Goal: Transaction & Acquisition: Purchase product/service

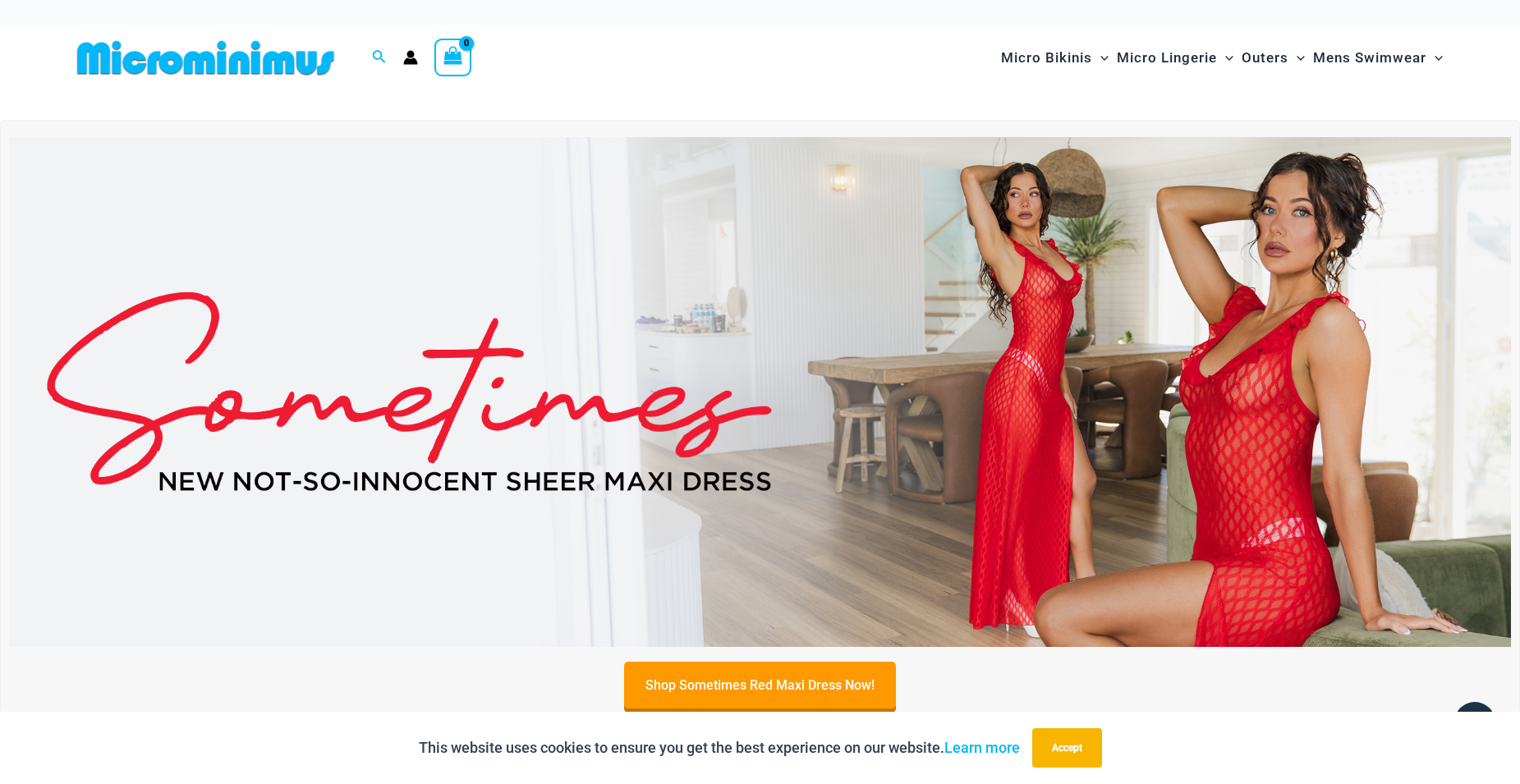
click at [1153, 434] on img at bounding box center [760, 392] width 1502 height 511
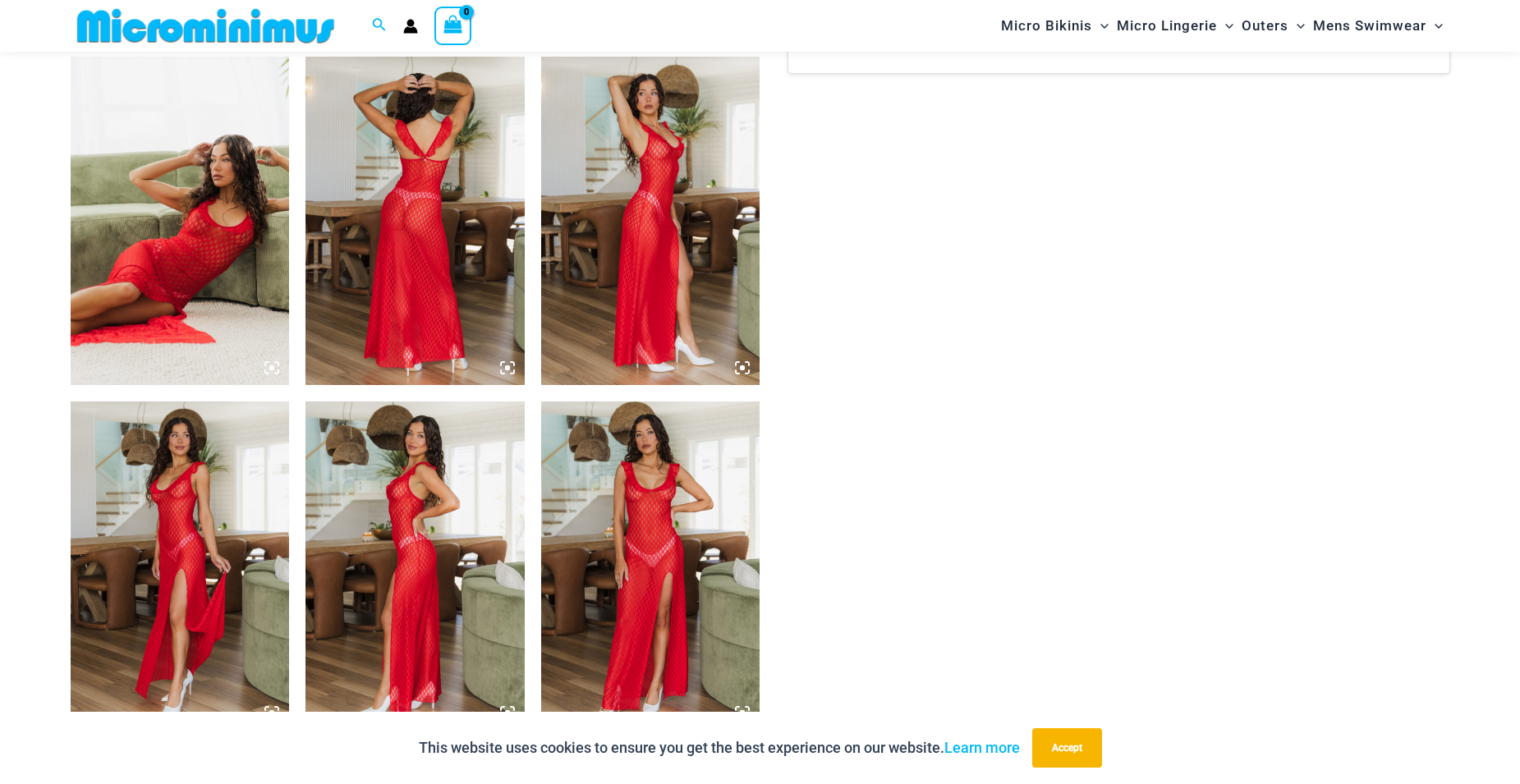
scroll to position [1299, 0]
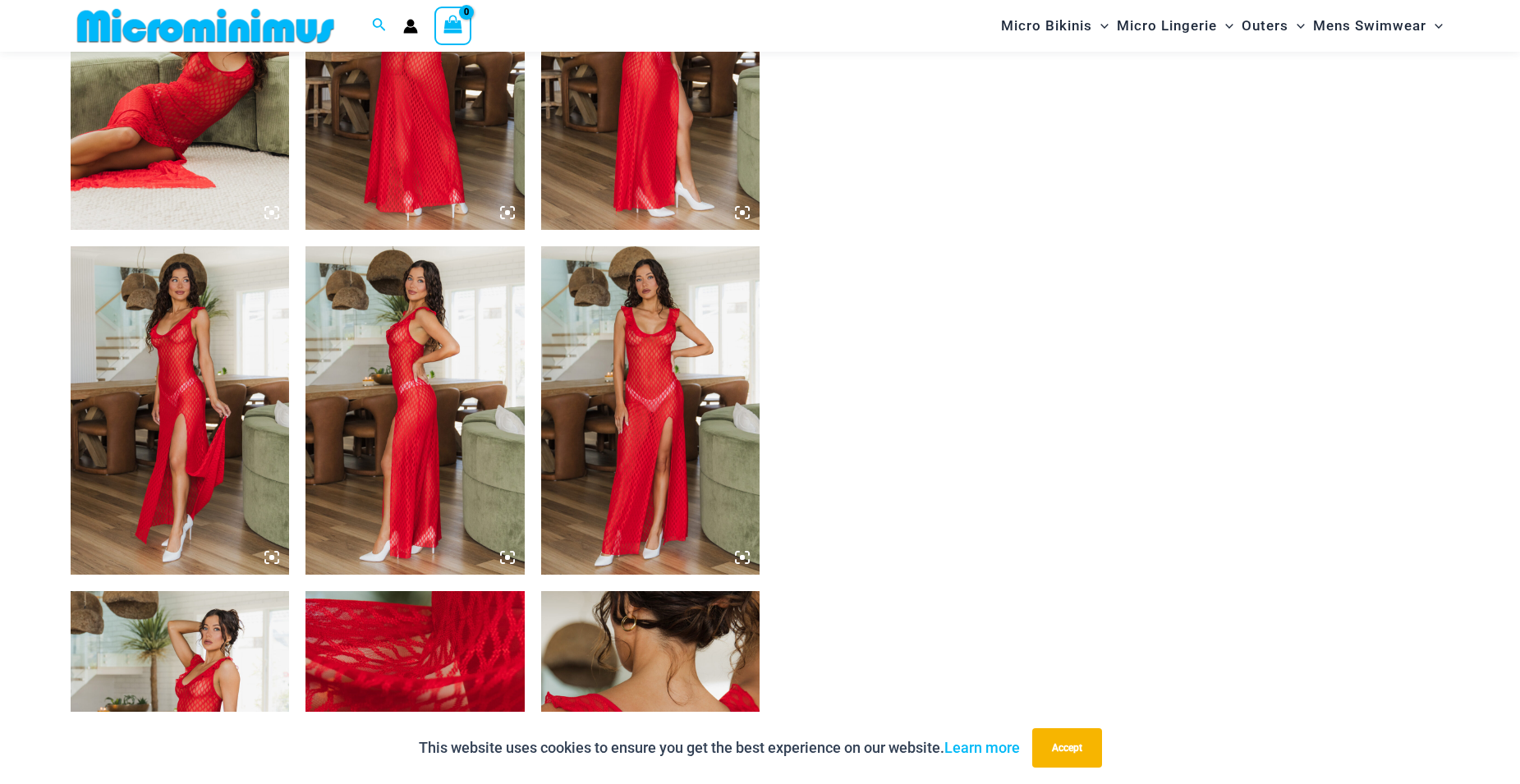
click at [207, 390] on img at bounding box center [179, 410] width 219 height 329
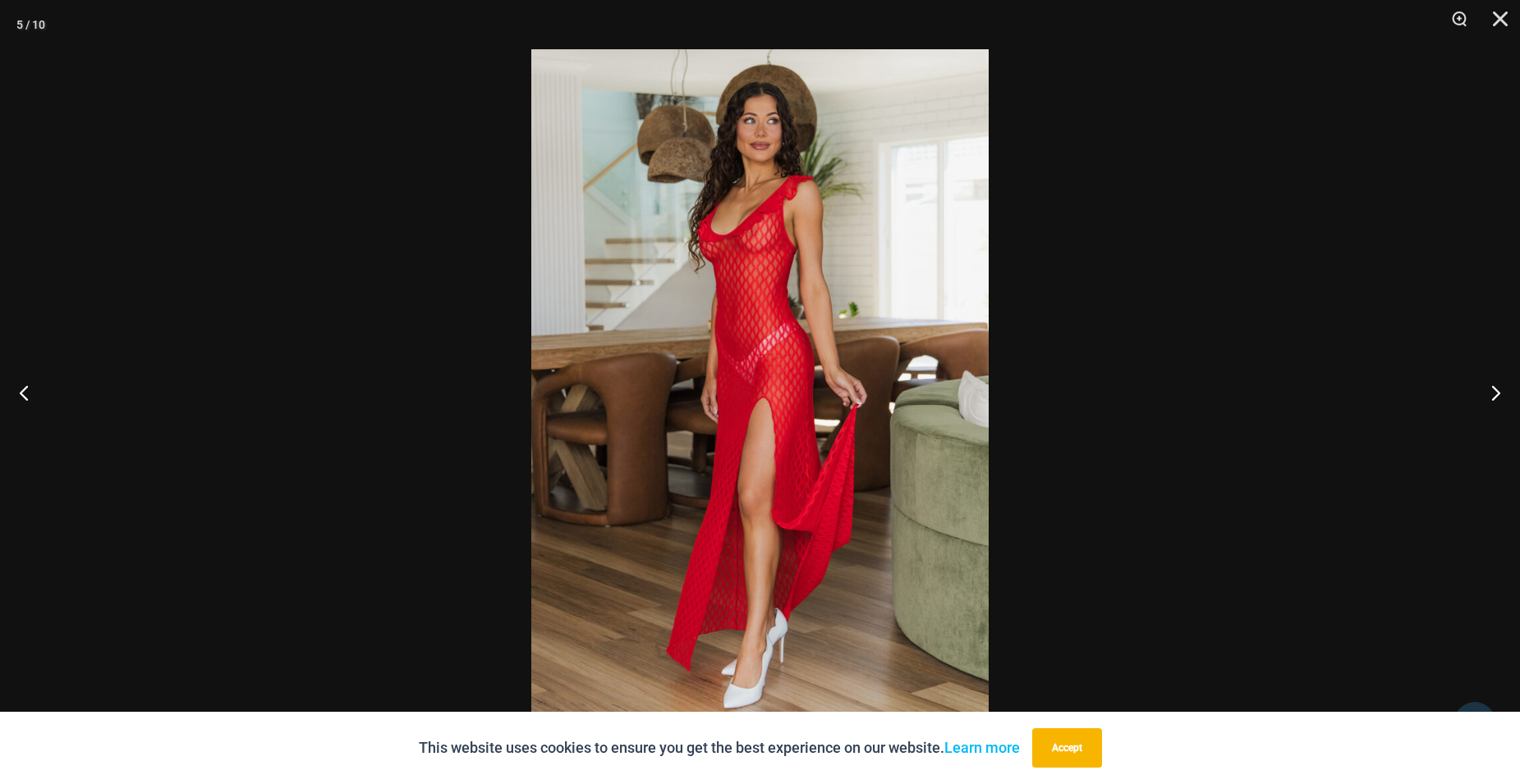
click at [711, 283] on img at bounding box center [760, 392] width 458 height 685
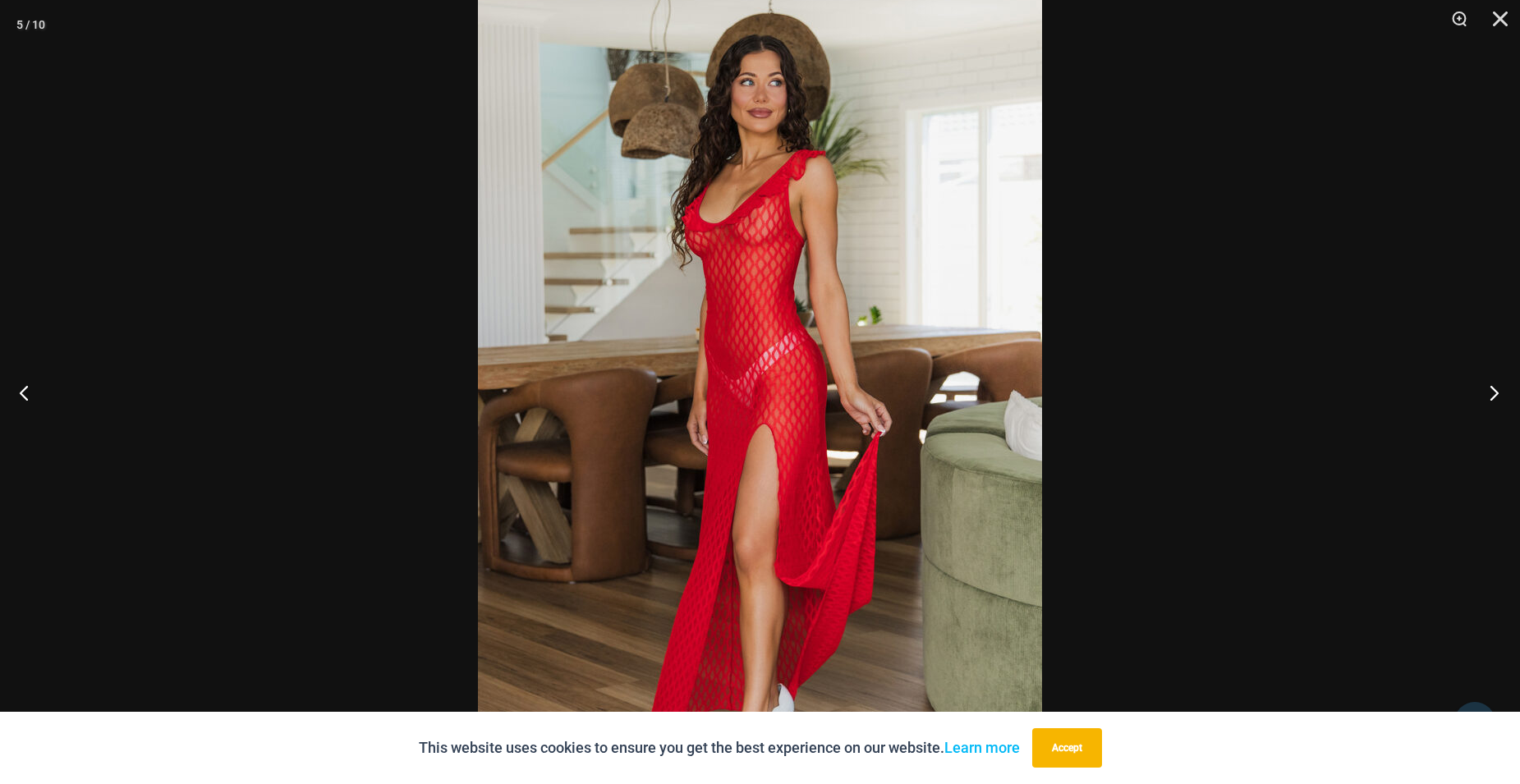
click at [1492, 397] on button "Next" at bounding box center [1489, 392] width 62 height 82
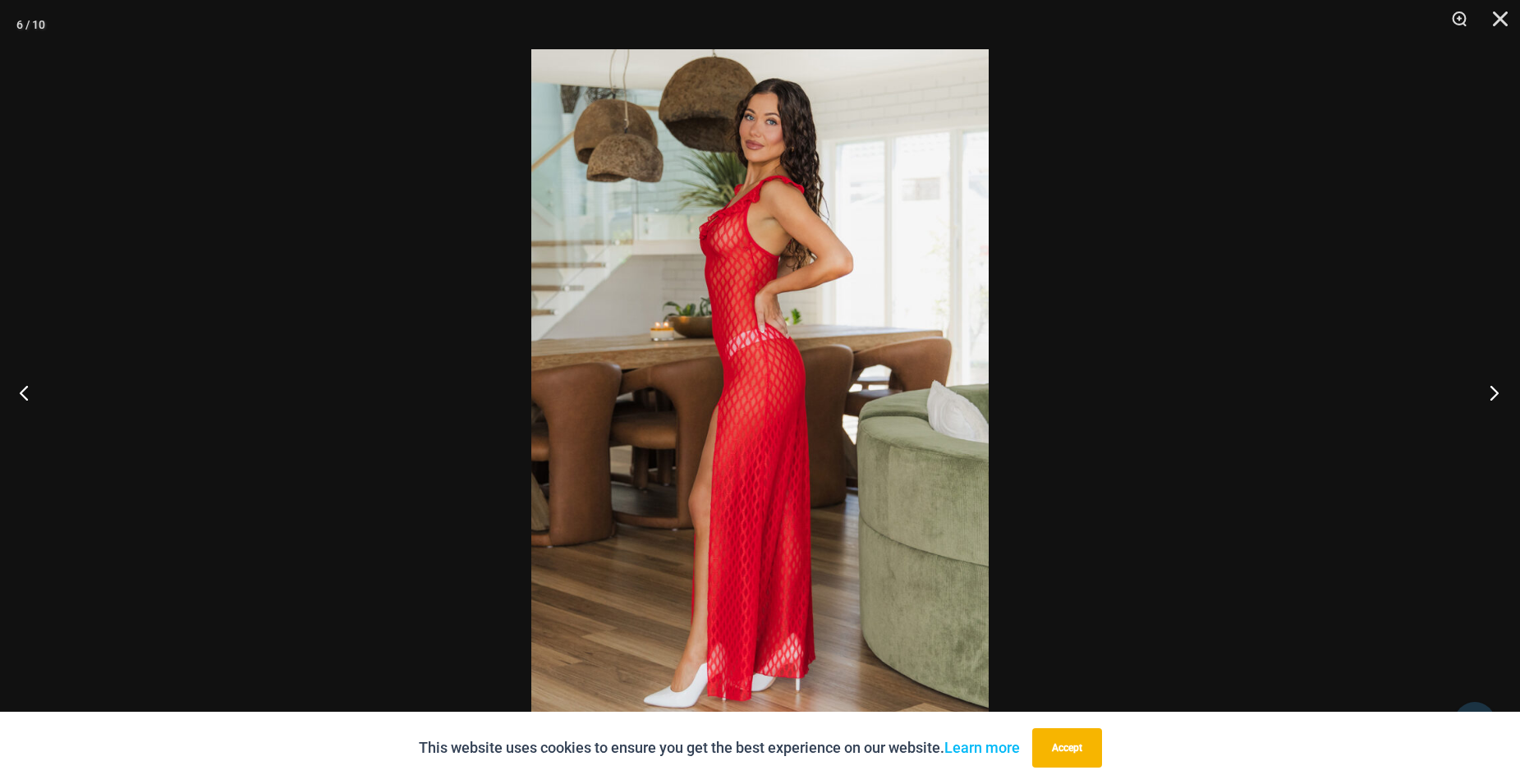
click at [1492, 397] on button "Next" at bounding box center [1489, 392] width 62 height 82
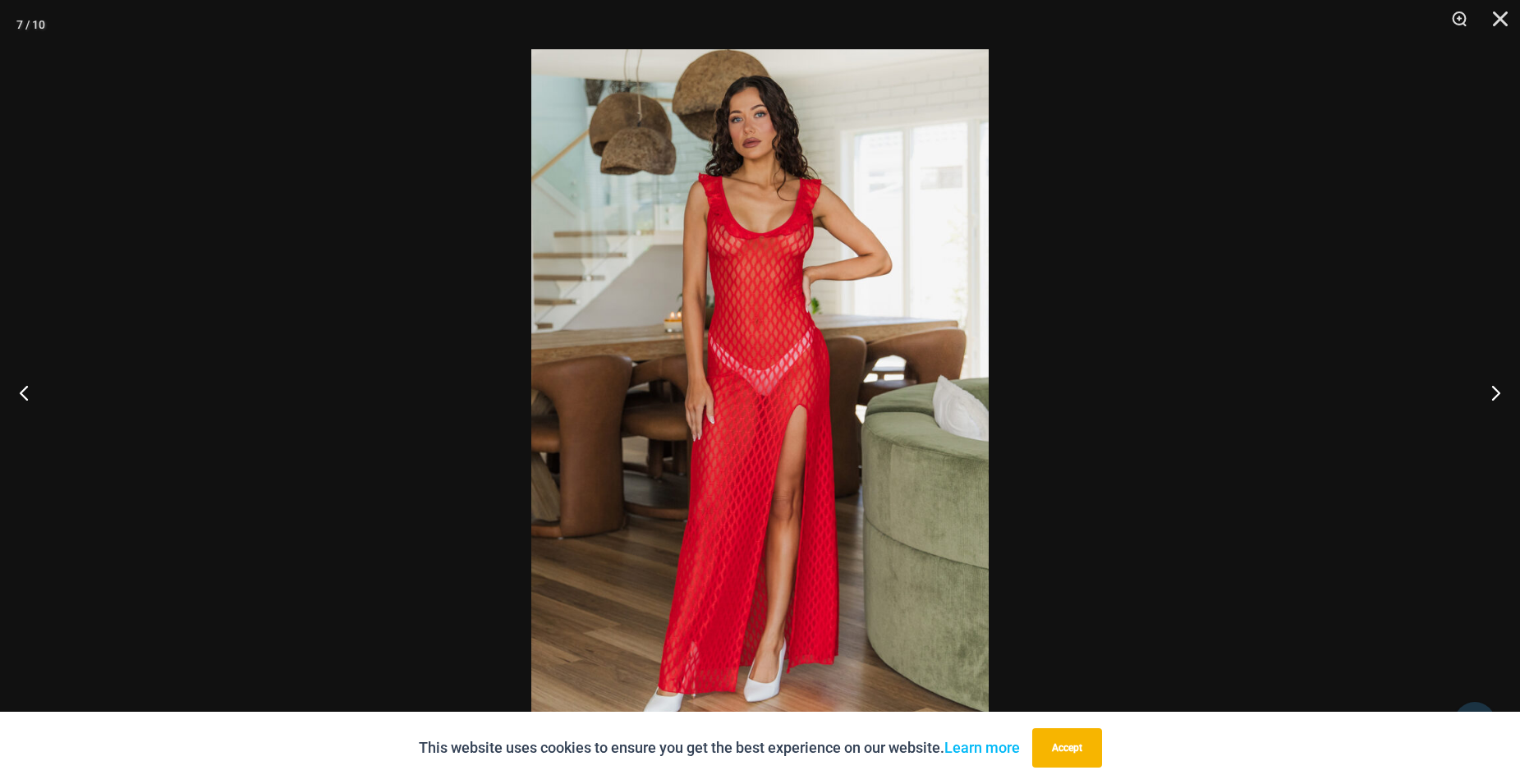
click at [714, 261] on img at bounding box center [760, 392] width 458 height 685
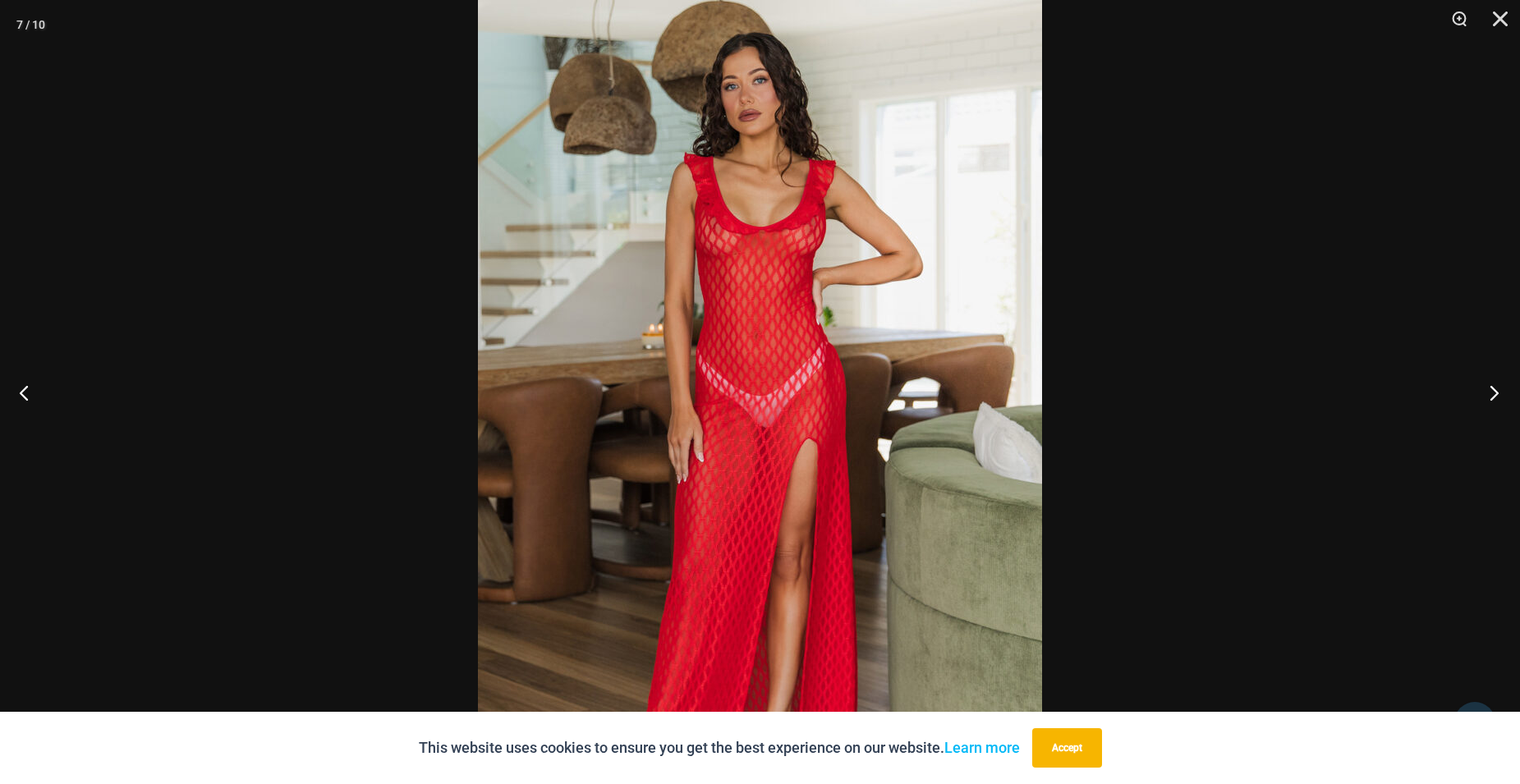
click at [1499, 394] on button "Next" at bounding box center [1489, 392] width 62 height 82
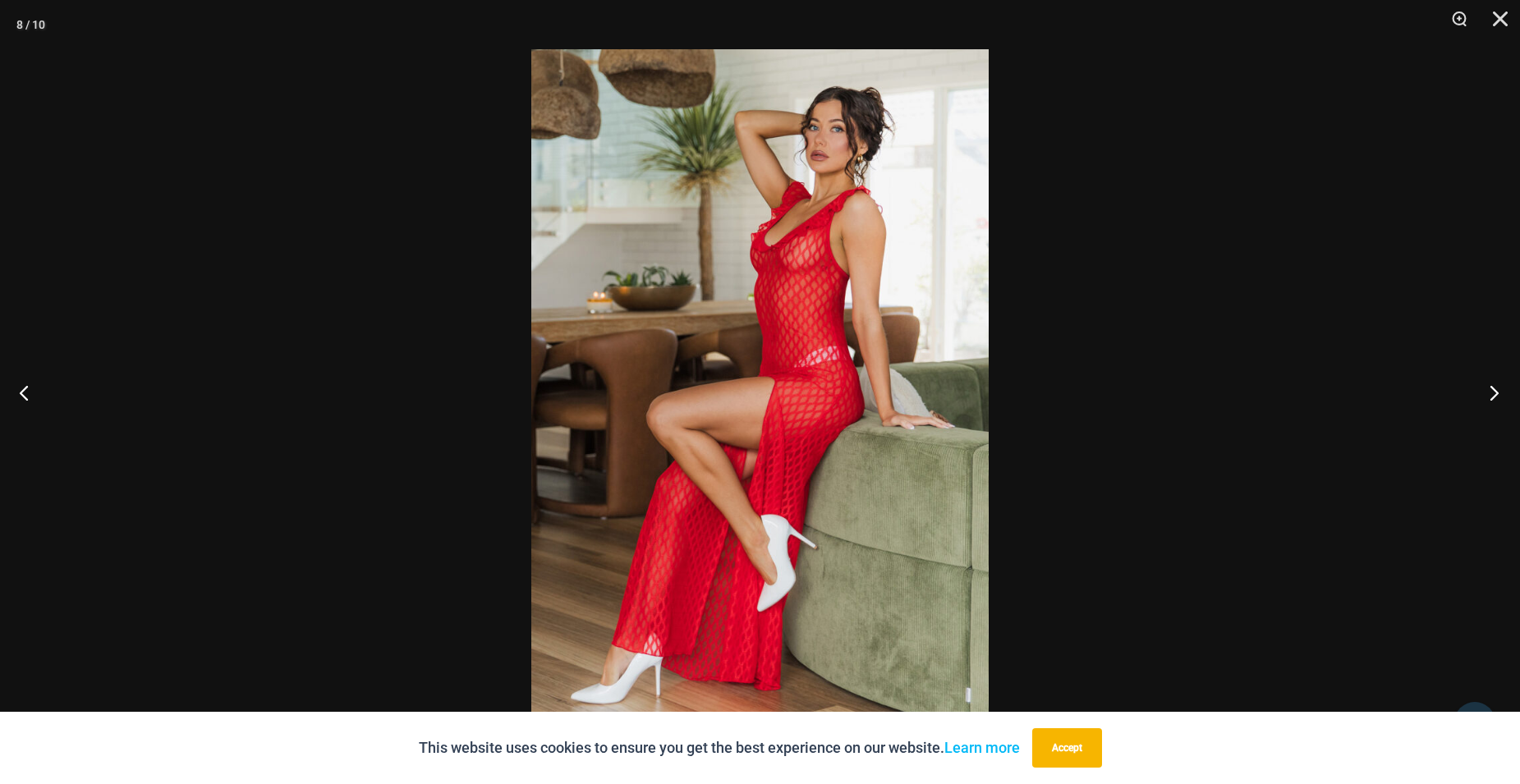
click at [1499, 394] on button "Next" at bounding box center [1489, 392] width 62 height 82
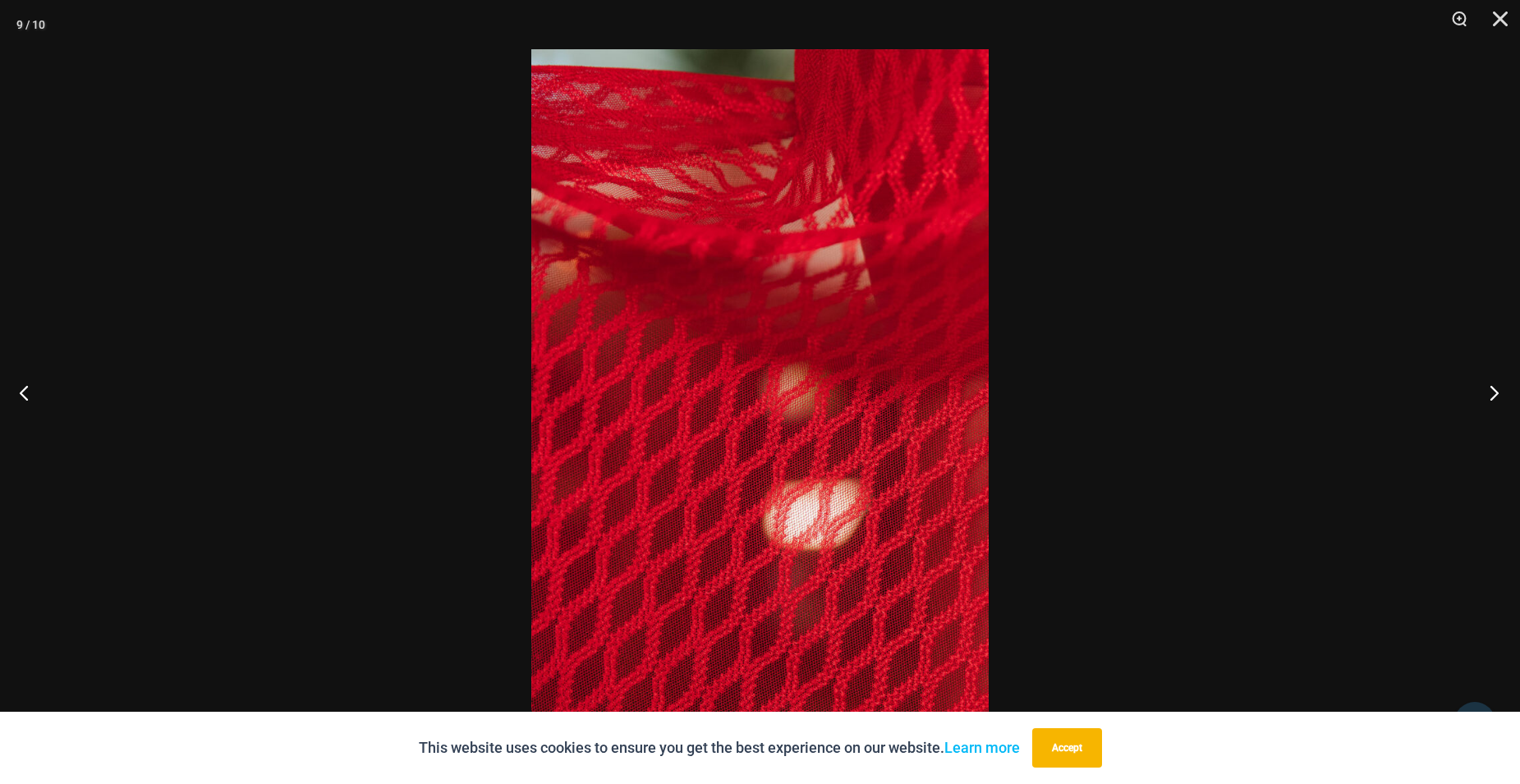
click at [1497, 394] on button "Next" at bounding box center [1489, 392] width 62 height 82
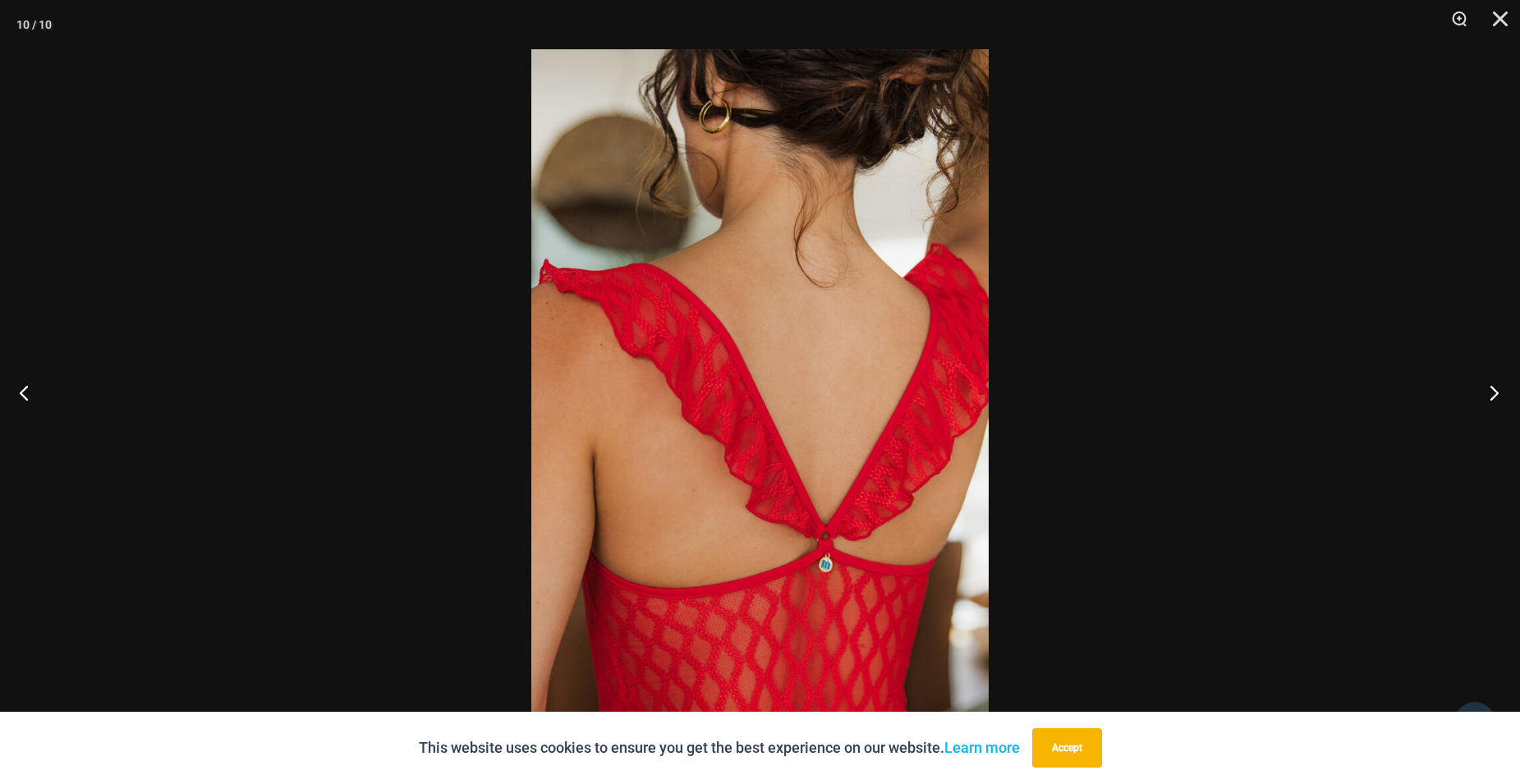
click at [1497, 394] on button "Next" at bounding box center [1489, 392] width 62 height 82
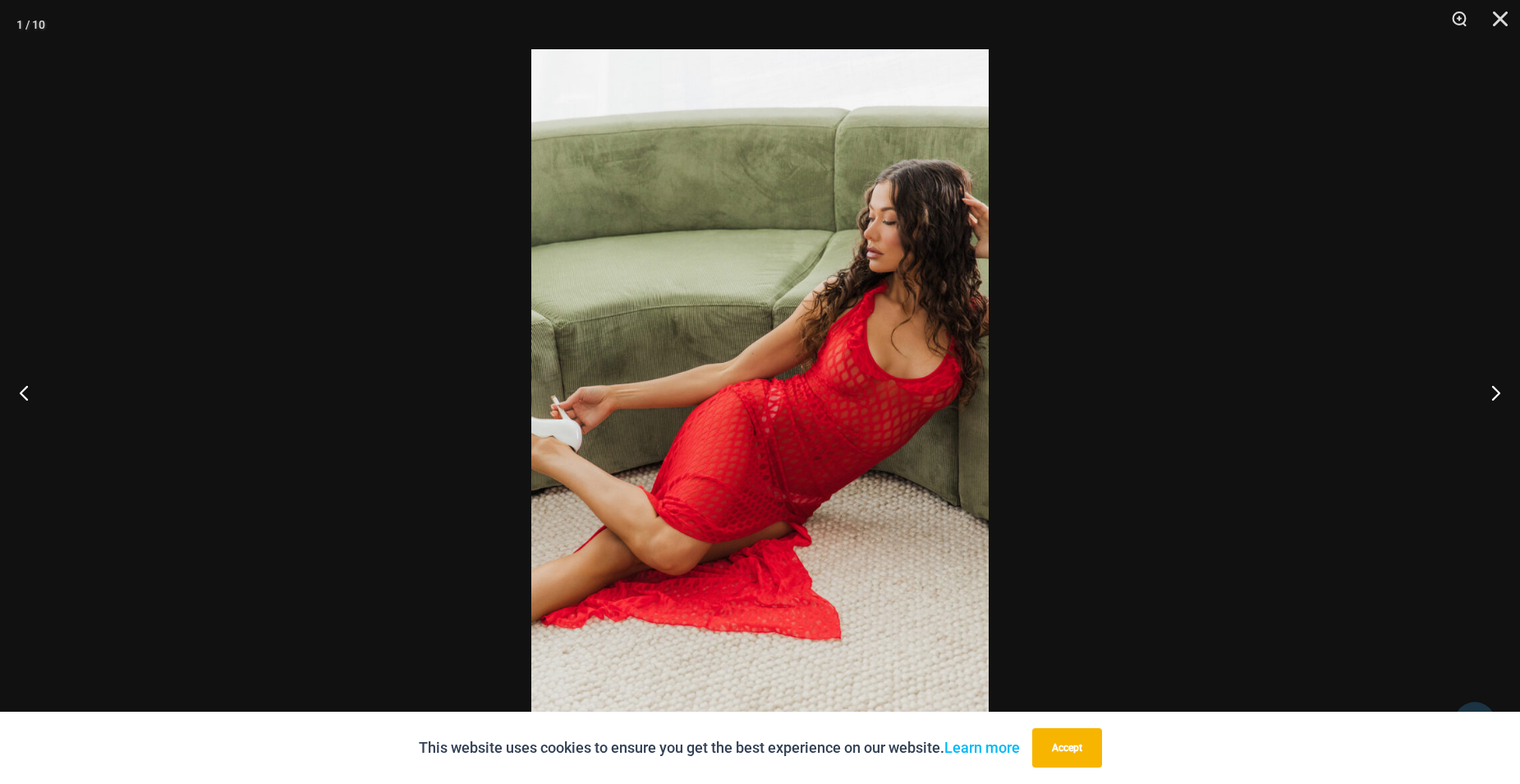
click at [784, 385] on img at bounding box center [760, 392] width 458 height 685
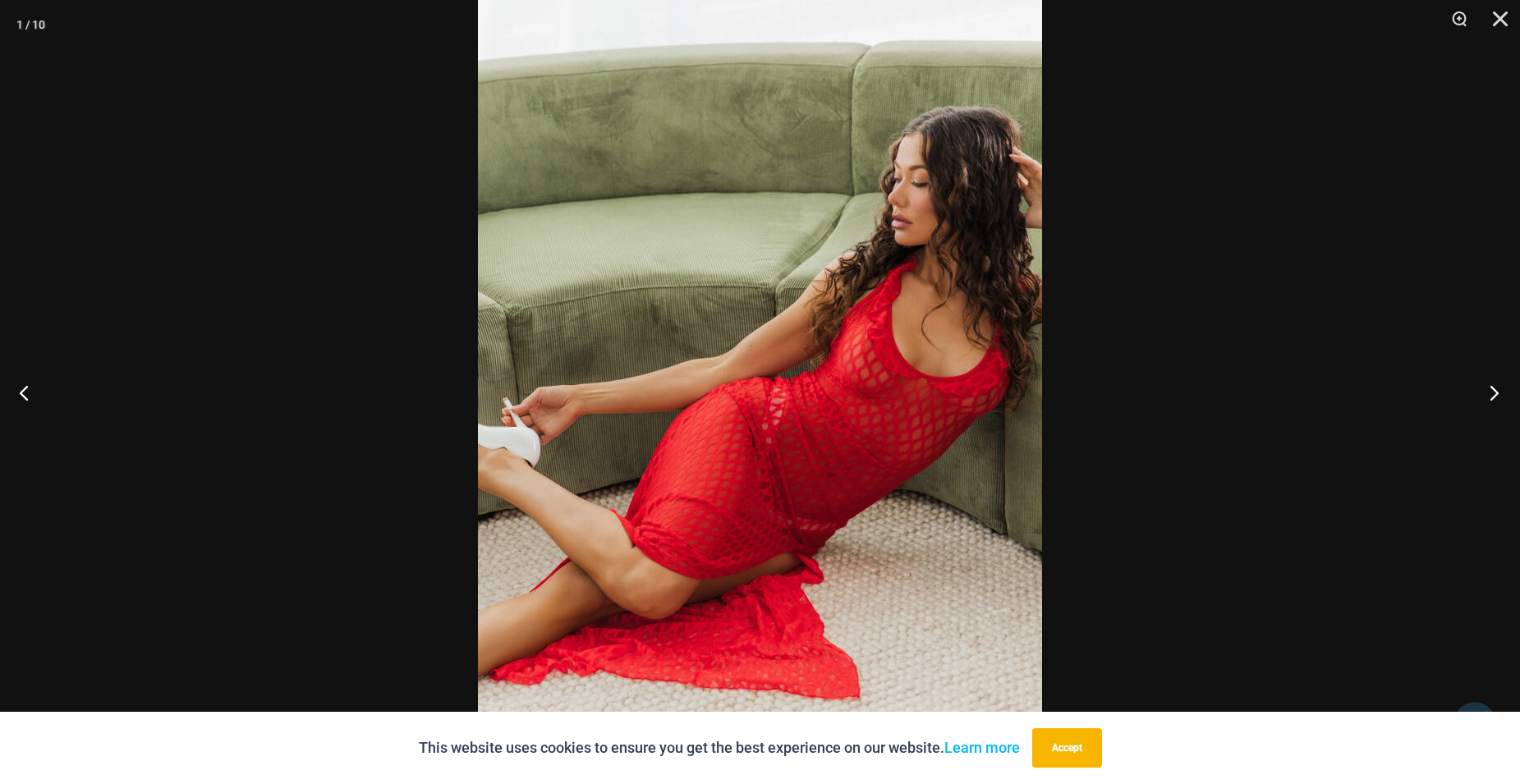
click at [1490, 397] on button "Next" at bounding box center [1489, 392] width 62 height 82
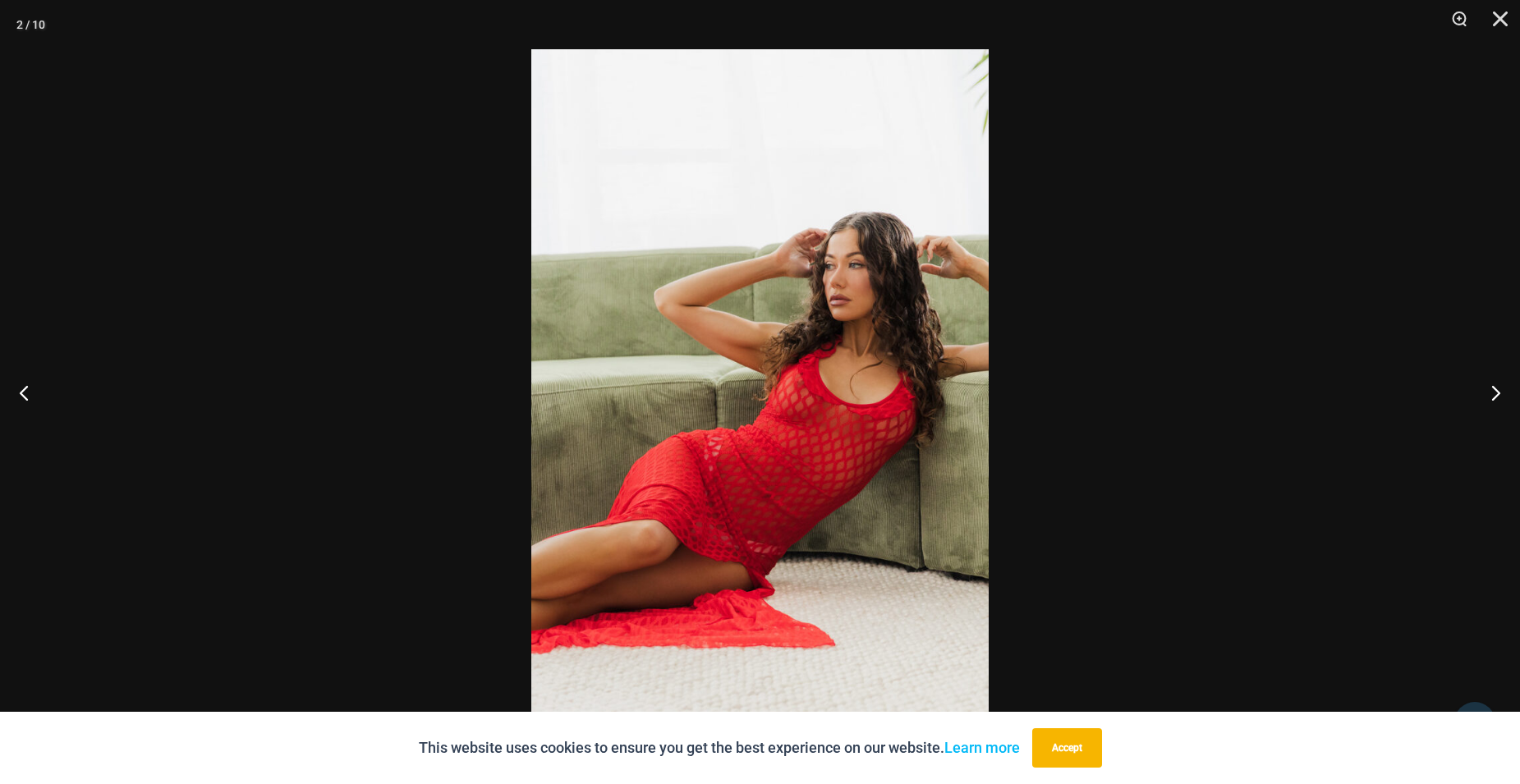
click at [845, 368] on img at bounding box center [760, 392] width 458 height 685
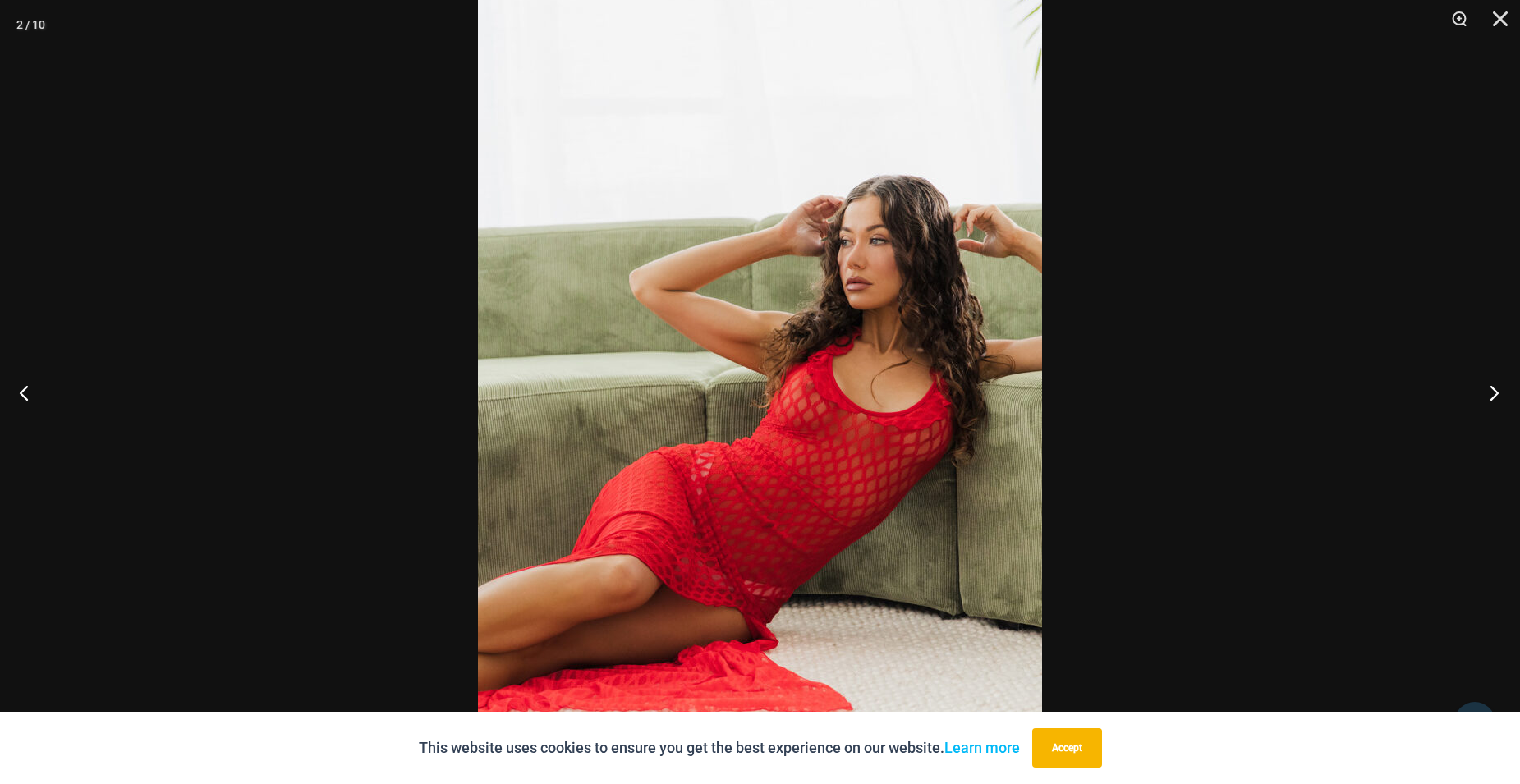
click at [1503, 391] on button "Next" at bounding box center [1489, 392] width 62 height 82
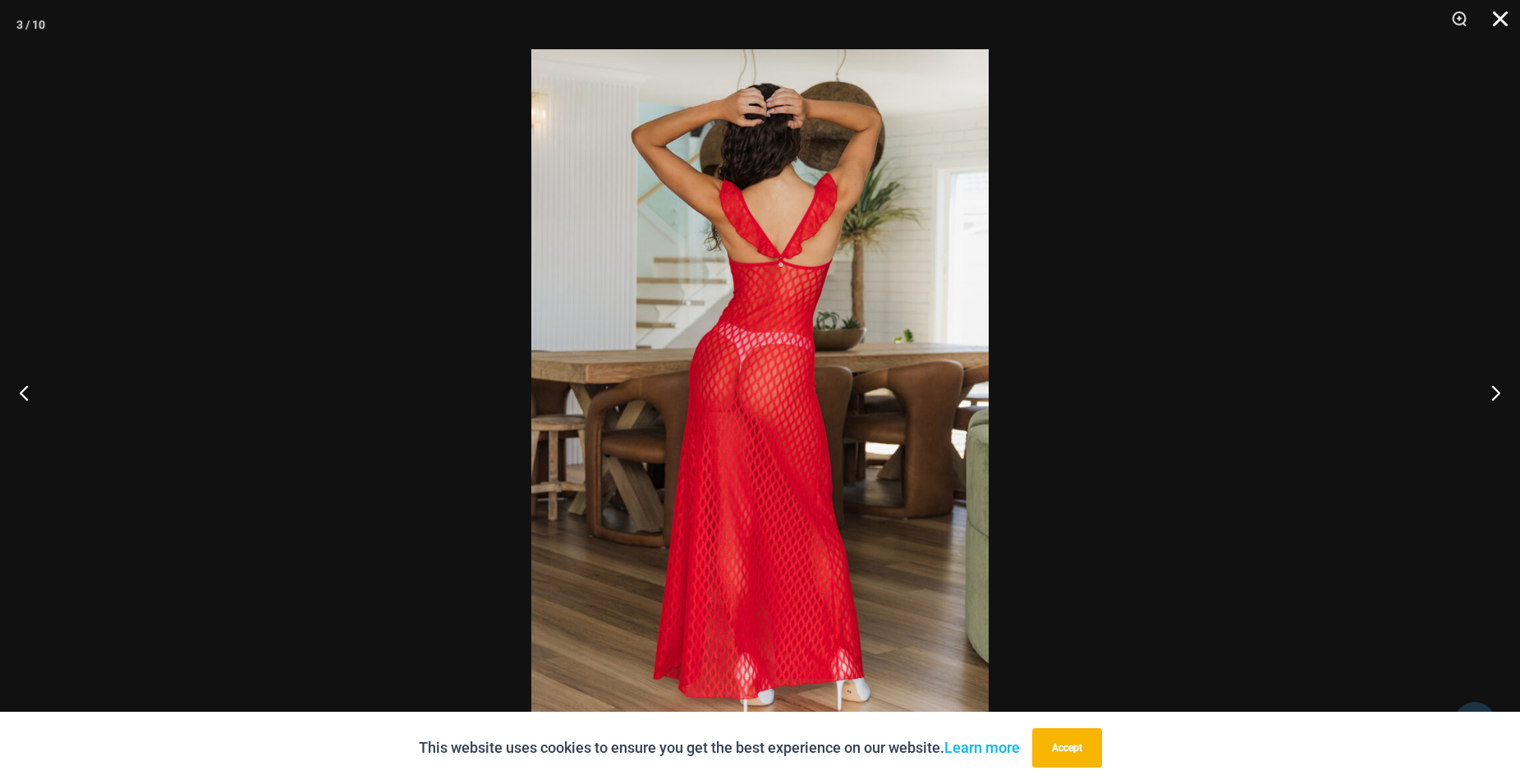
click at [1505, 17] on button "Close" at bounding box center [1494, 25] width 41 height 49
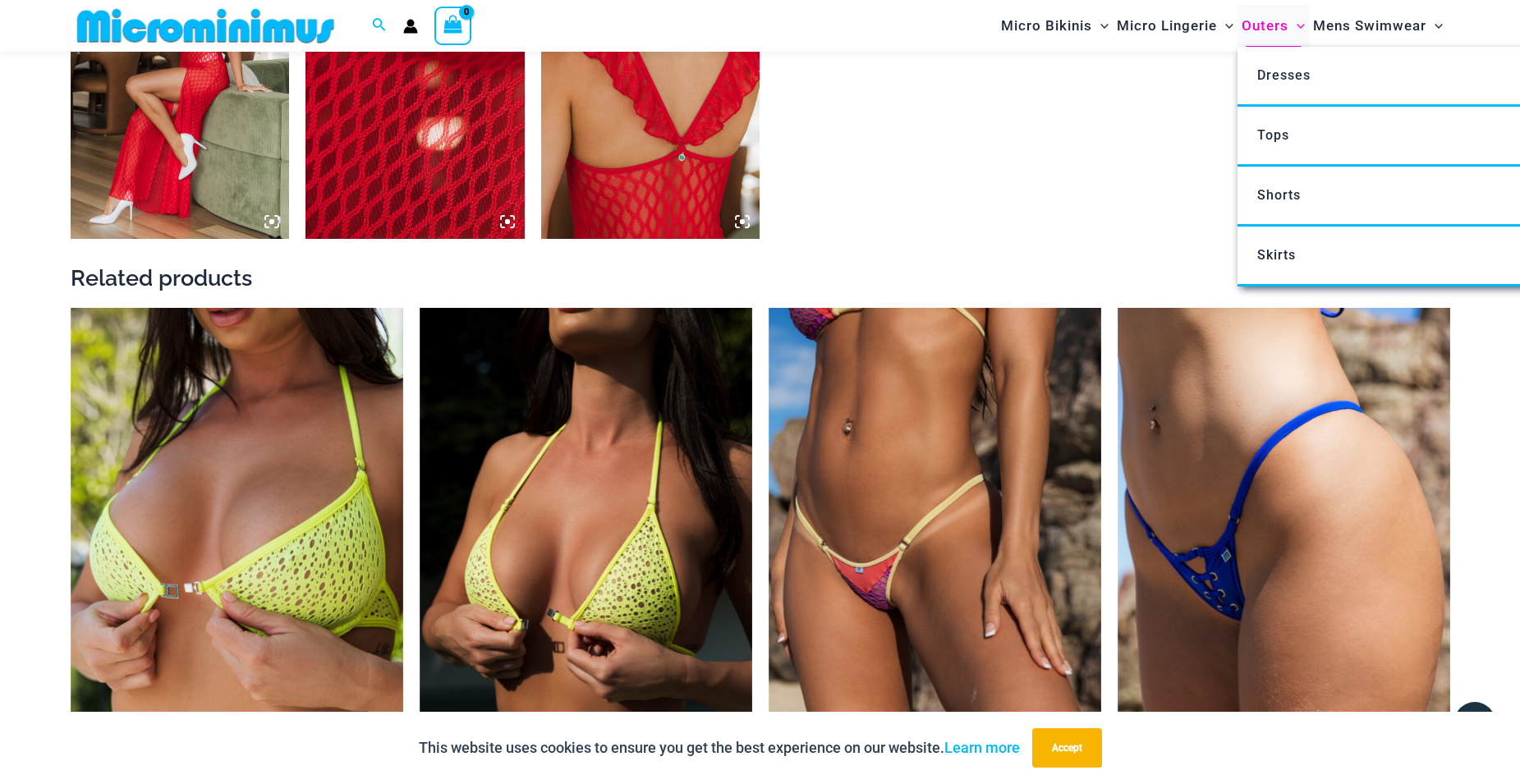
scroll to position [1874, 0]
